Goal: Task Accomplishment & Management: Manage account settings

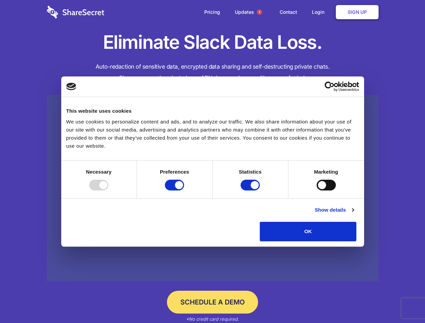
click at [108, 191] on div at bounding box center [98, 185] width 19 height 11
click at [184, 191] on input "Preferences" at bounding box center [174, 185] width 19 height 11
checkbox input "false"
click at [251, 191] on input "Statistics" at bounding box center [250, 185] width 19 height 11
checkbox input "false"
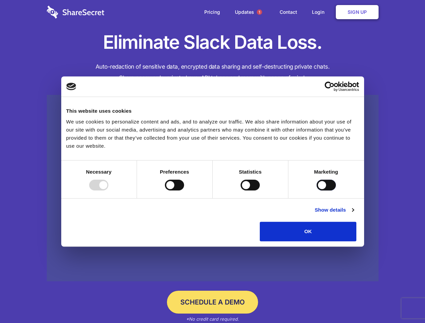
click at [317, 191] on input "Marketing" at bounding box center [326, 185] width 19 height 11
checkbox input "true"
